Goal: Browse casually

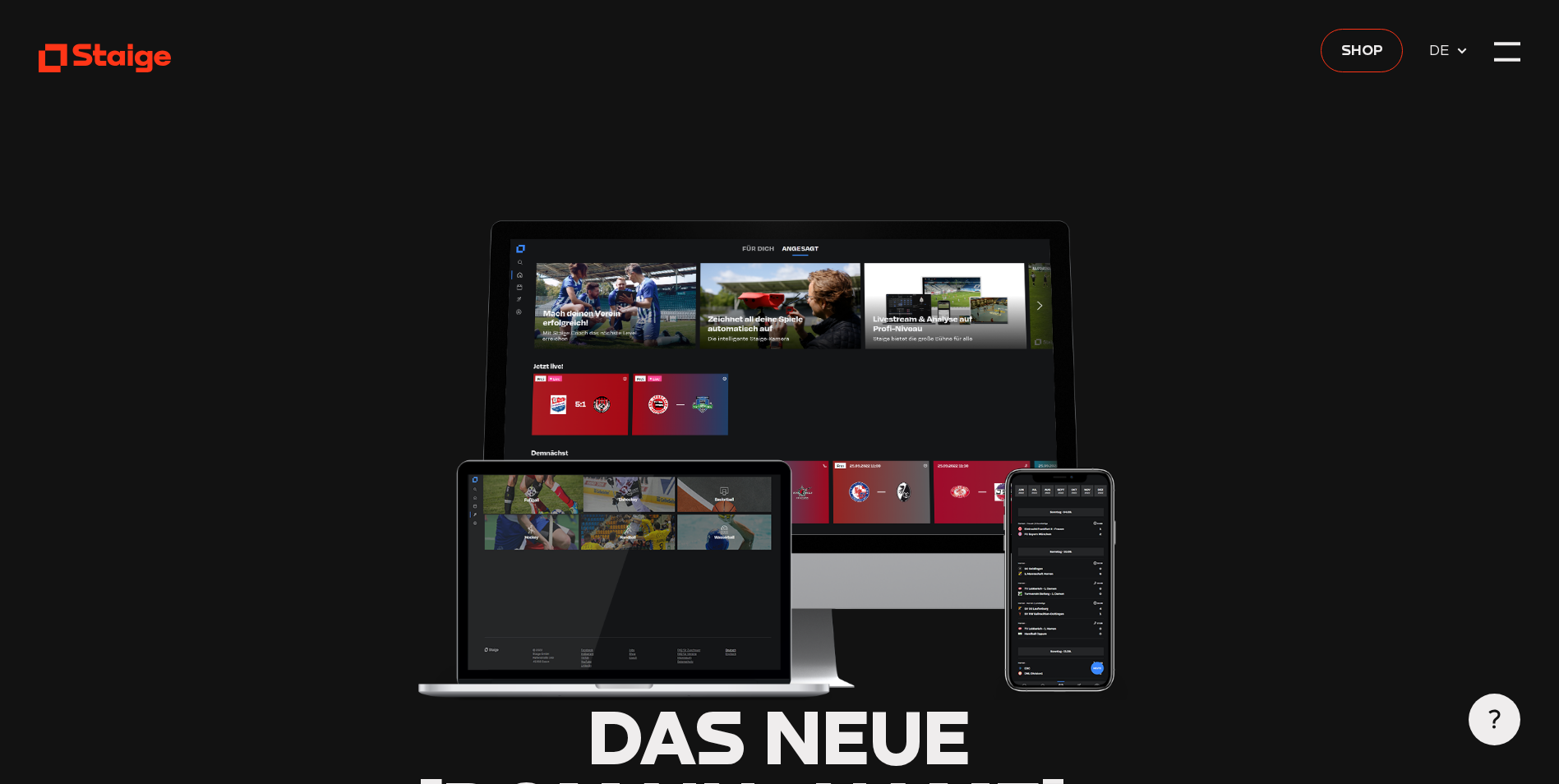
type input "0.8"
drag, startPoint x: 160, startPoint y: 83, endPoint x: 150, endPoint y: 72, distance: 14.9
click at [149, 61] on use at bounding box center [105, 58] width 132 height 29
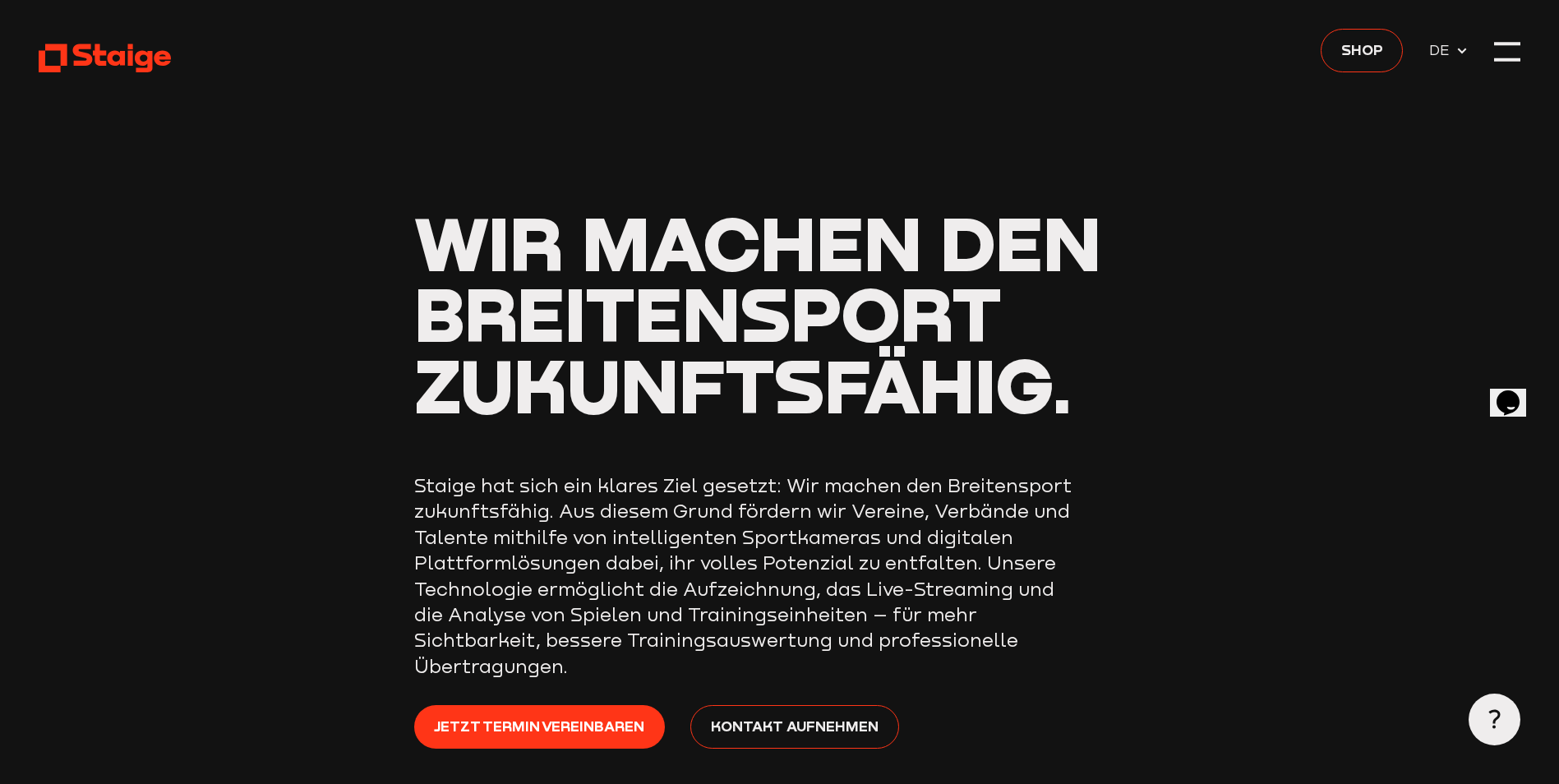
click at [1037, 436] on div "Wir machen den Breitensport zukunftsfähig. Staige hat sich ein klares Ziel gese…" at bounding box center [780, 491] width 731 height 568
click at [1486, 59] on header "Wir machen den Breitensport zukunftsfähig. Staige hat sich ein klares Ziel gese…" at bounding box center [780, 438] width 1482 height 878
drag, startPoint x: 1541, startPoint y: 51, endPoint x: 1518, endPoint y: 54, distance: 23.2
click at [1518, 54] on div at bounding box center [1507, 51] width 26 height 26
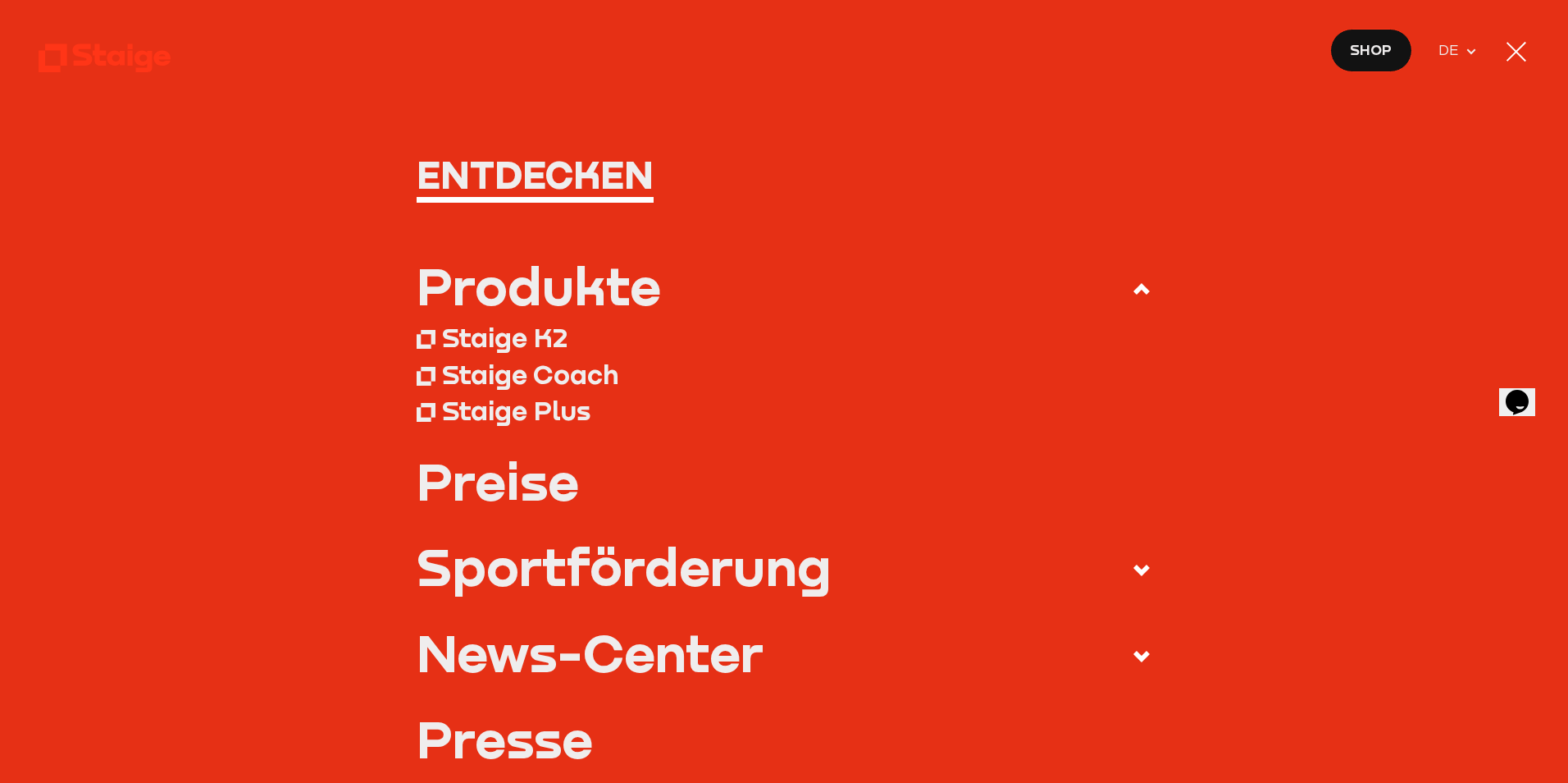
click at [109, 56] on use at bounding box center [105, 58] width 132 height 29
